Goal: Navigation & Orientation: Find specific page/section

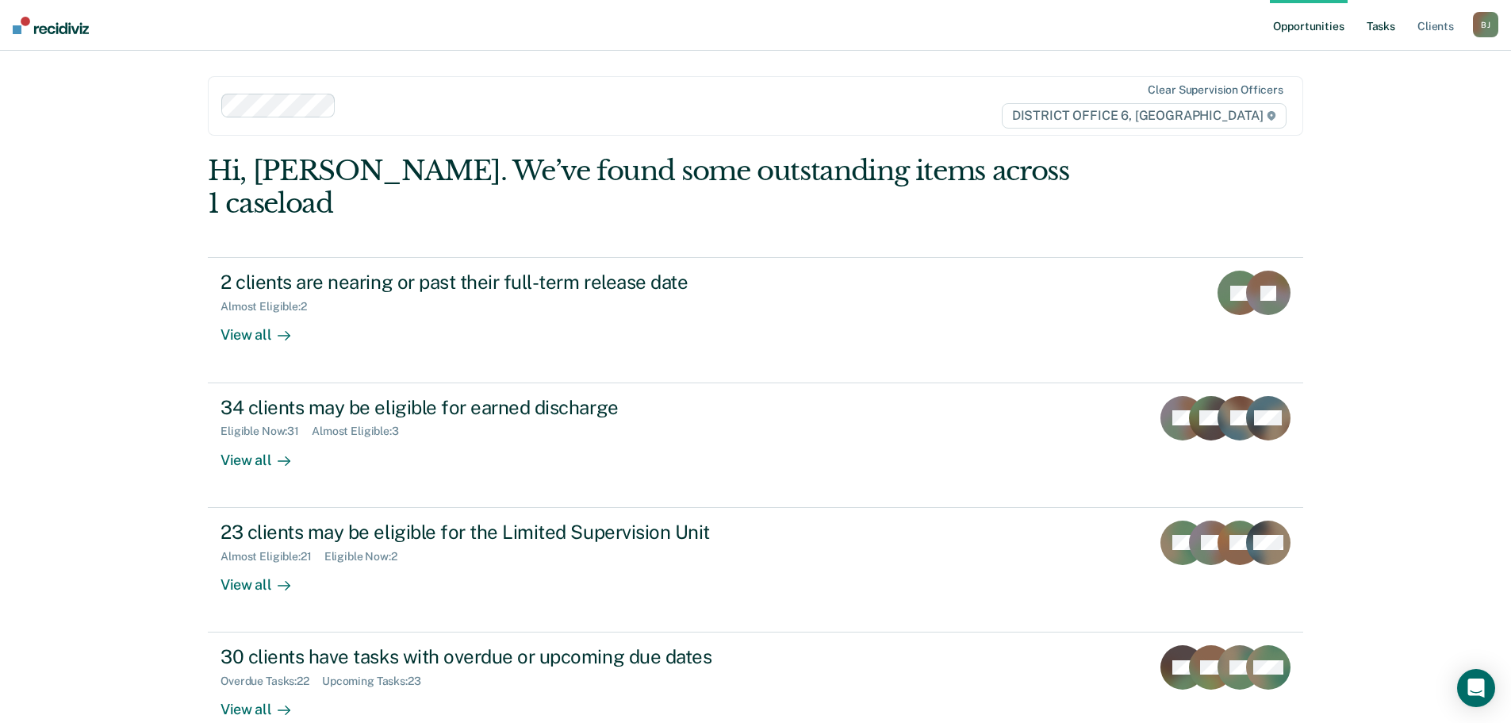
click at [1394, 28] on link "Tasks" at bounding box center [1381, 25] width 35 height 51
